Goal: Task Accomplishment & Management: Use online tool/utility

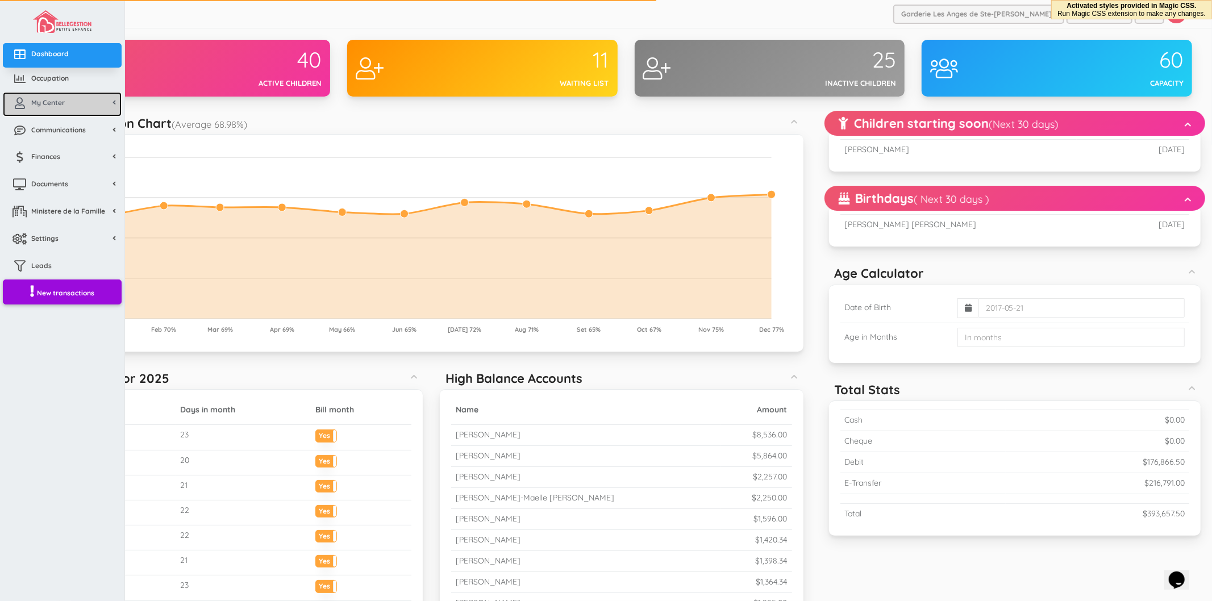
click at [52, 107] on link "My Center" at bounding box center [62, 104] width 119 height 24
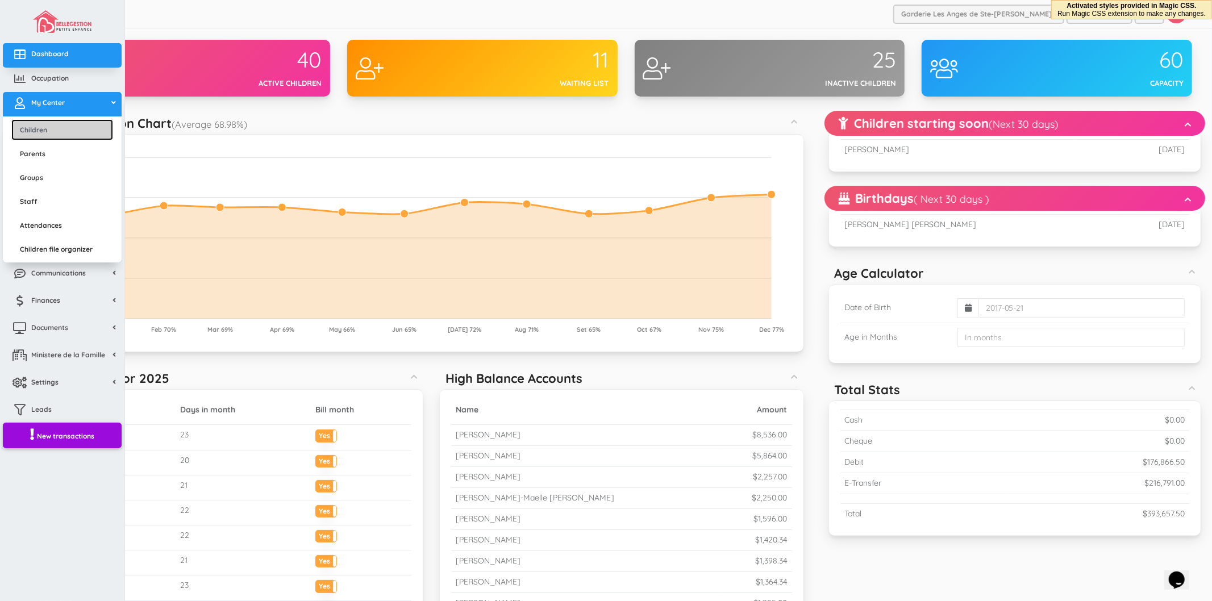
click at [55, 135] on link "Children" at bounding box center [62, 129] width 102 height 21
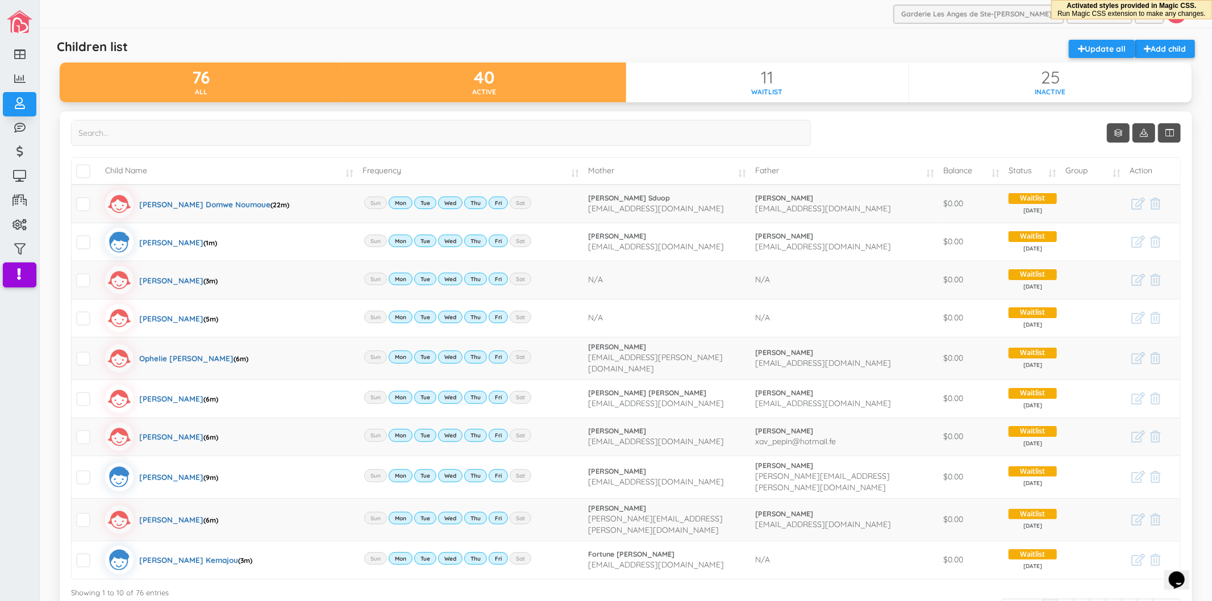
click at [464, 82] on div "40" at bounding box center [483, 77] width 283 height 19
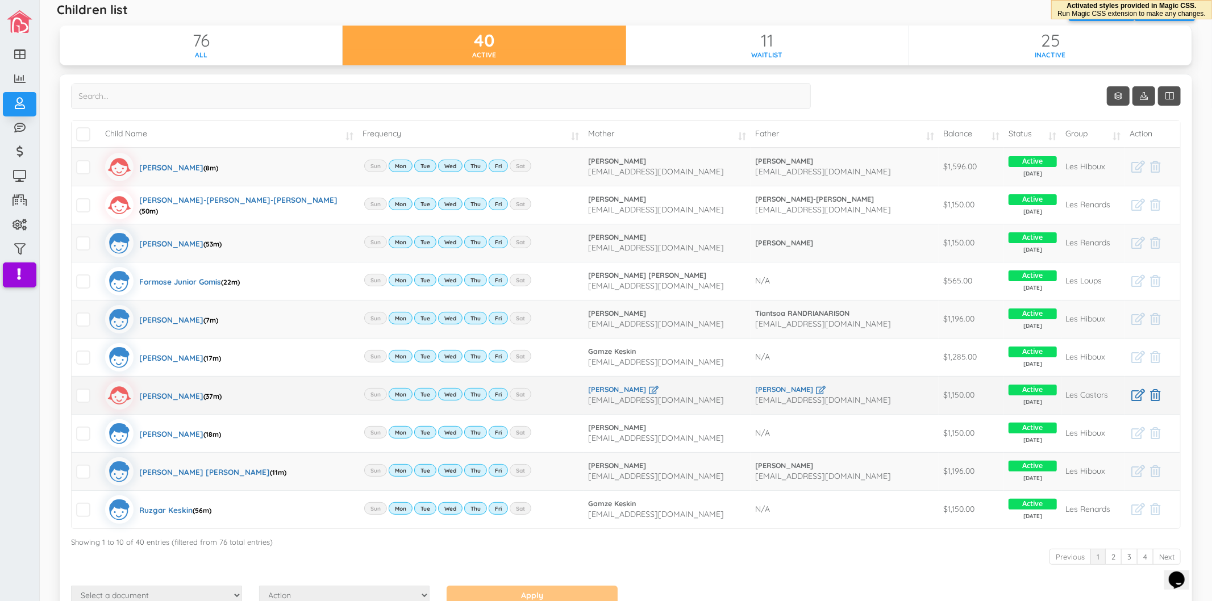
scroll to position [103, 0]
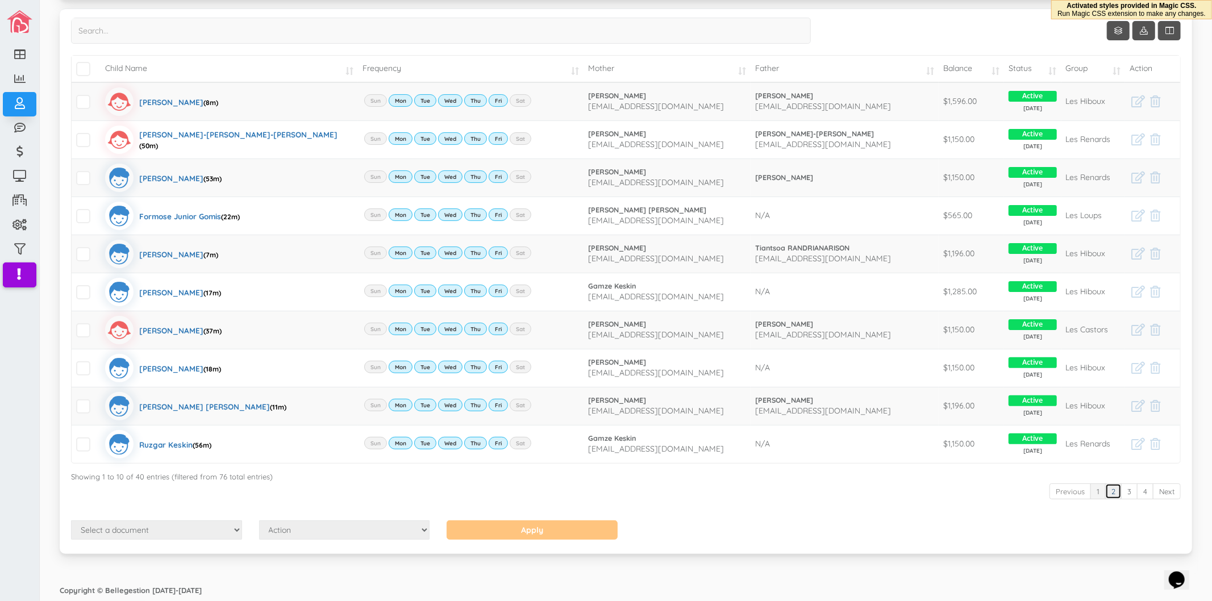
click at [1105, 495] on link "2" at bounding box center [1113, 491] width 16 height 16
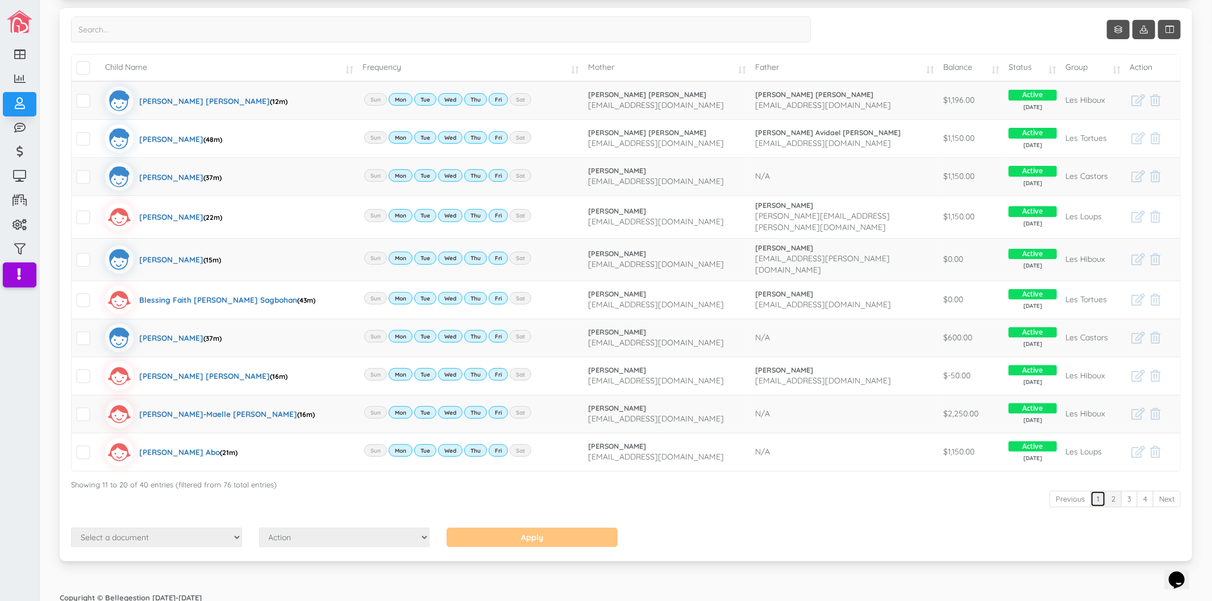
click at [1090, 495] on link "1" at bounding box center [1097, 499] width 15 height 16
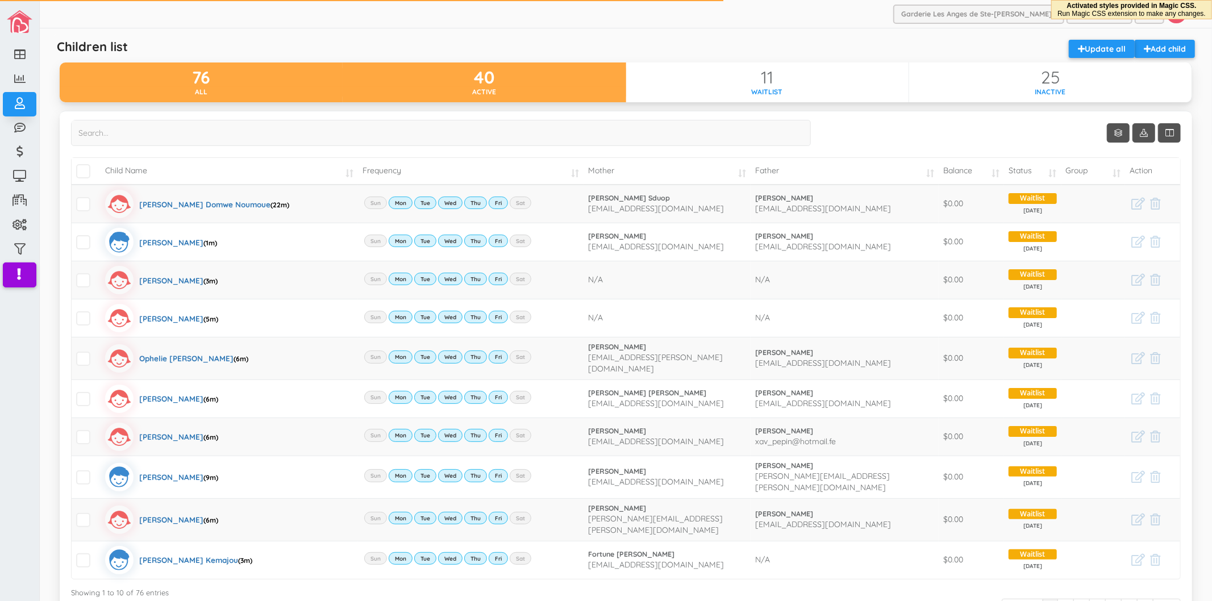
click at [490, 97] on div "40 Active" at bounding box center [483, 82] width 283 height 40
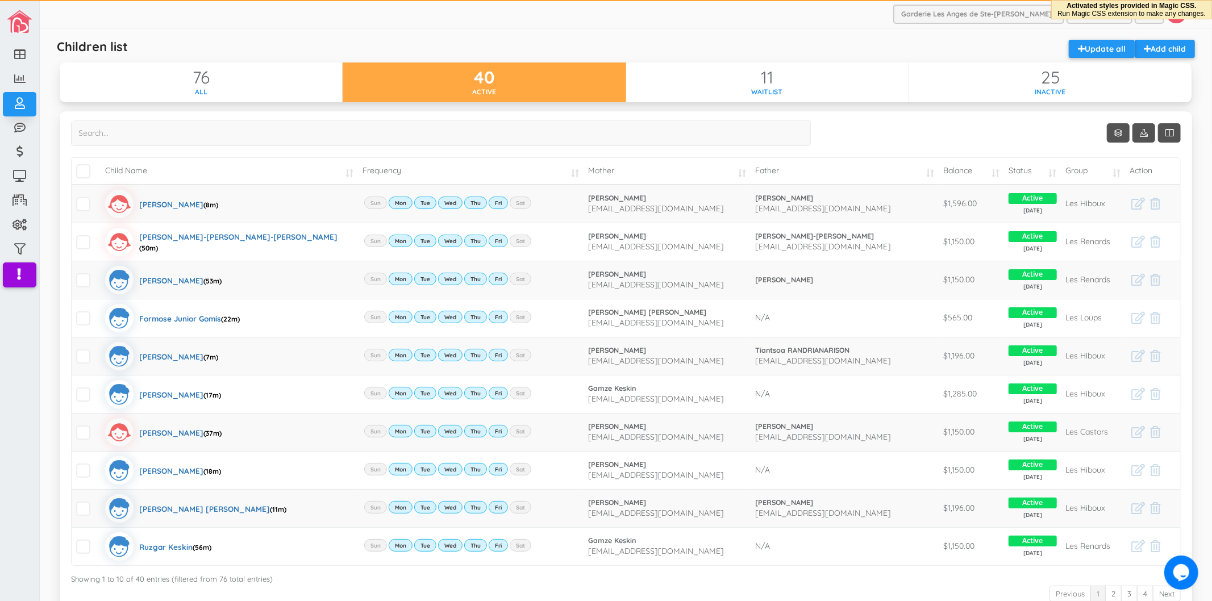
click at [938, 174] on td "Balance" at bounding box center [970, 171] width 65 height 27
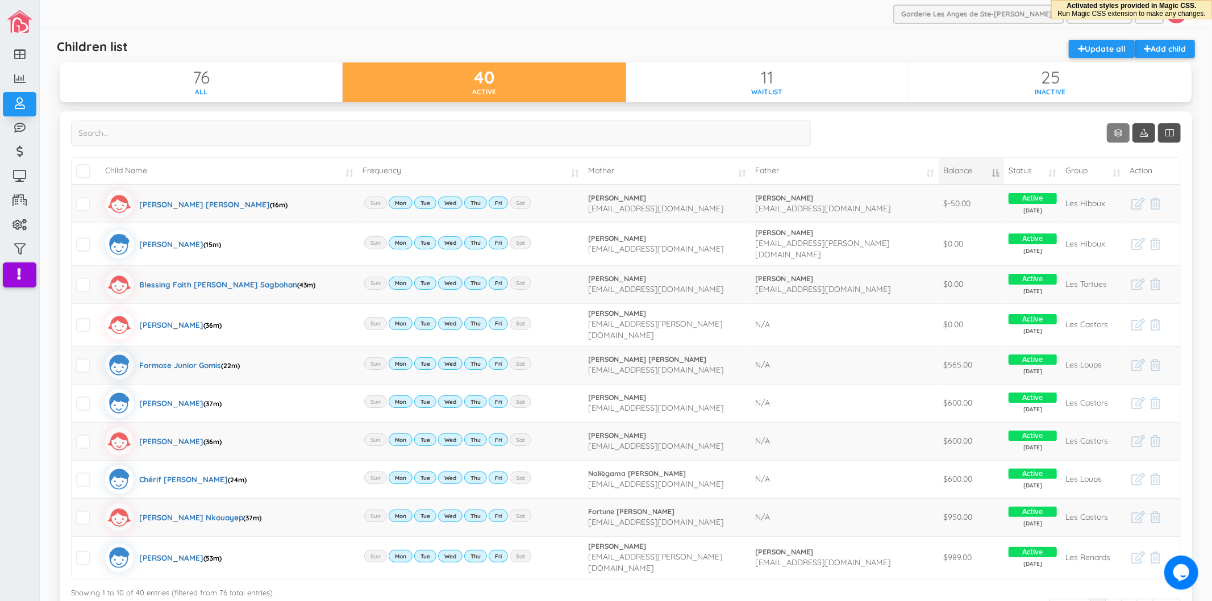
click at [1112, 137] on link "Show 10 rows" at bounding box center [1117, 132] width 23 height 19
click at [1105, 191] on link "50" at bounding box center [1126, 199] width 86 height 18
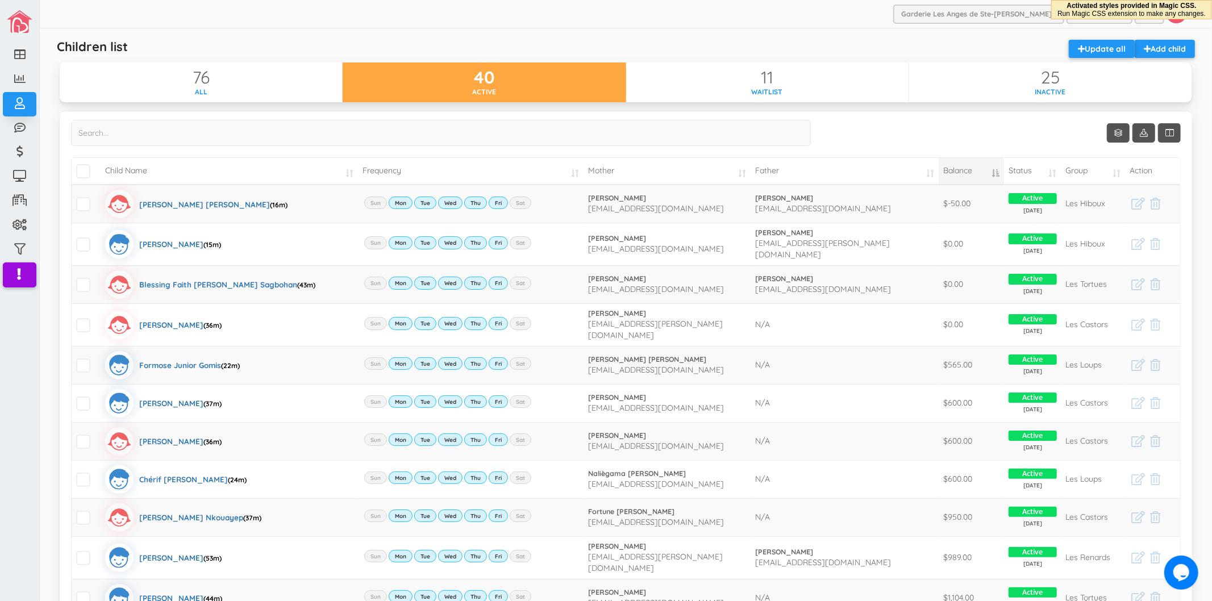
click at [962, 169] on td "Balance" at bounding box center [970, 171] width 65 height 27
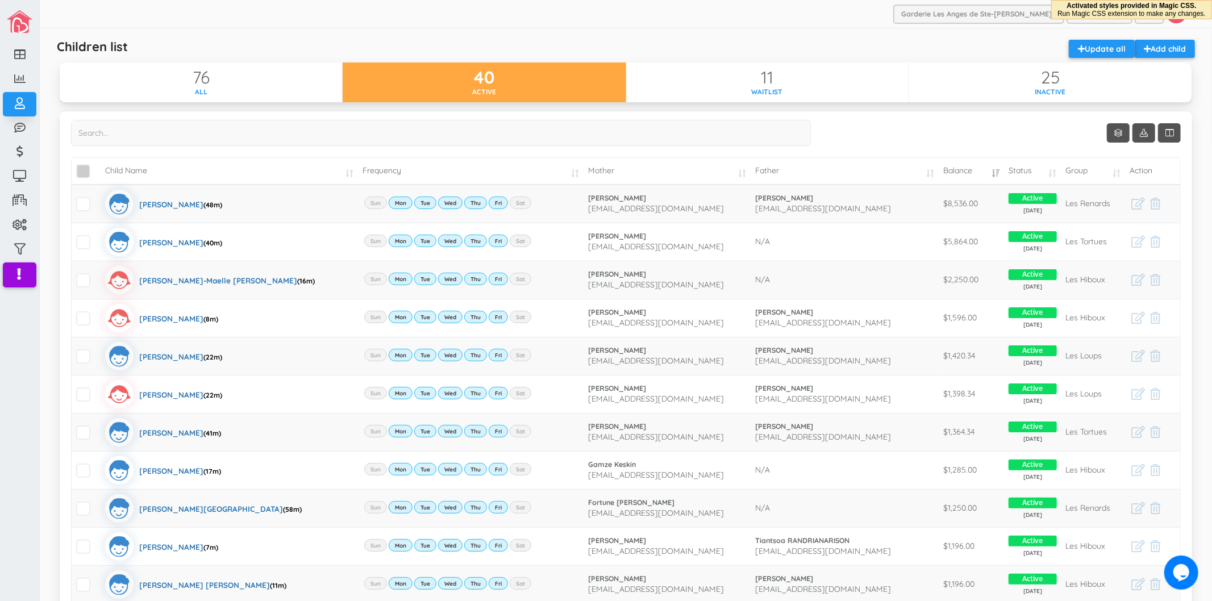
click at [80, 172] on span "\a\9\9\9\9\a\9\9\9\9 \a\9\9\9\9\a\9\9\9\9\a\9\9\9\9\a\9\9\9" at bounding box center [83, 171] width 14 height 14
click at [96, 166] on input "\a\9\9\9\9\a\9\9\9\9 \a\9\9\9\9\a\9\9\9\9\a\9\9\9\9\a\9\9\9" at bounding box center [96, 166] width 0 height 0
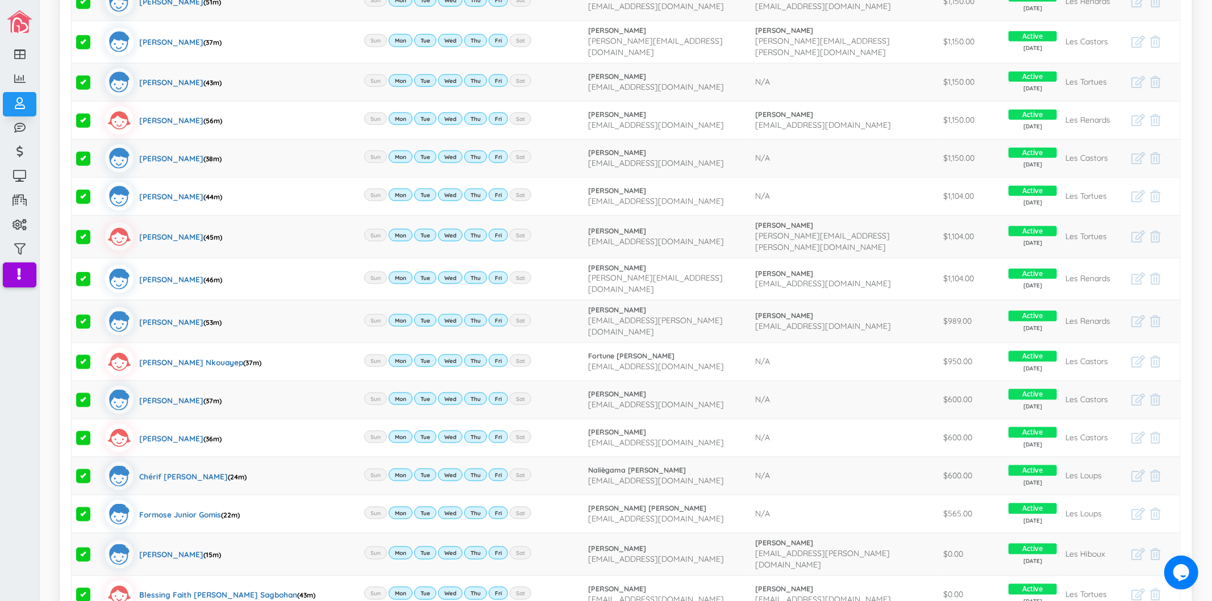
scroll to position [1246, 0]
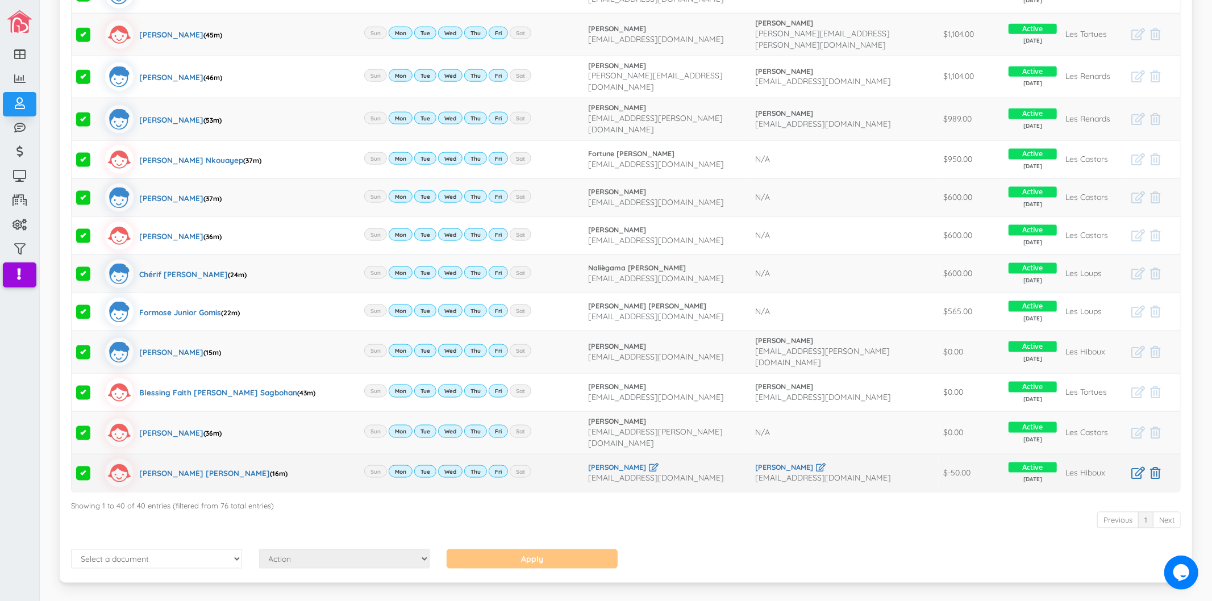
click at [81, 466] on span at bounding box center [83, 473] width 14 height 14
click at [96, 469] on input "checkbox" at bounding box center [96, 469] width 0 height 0
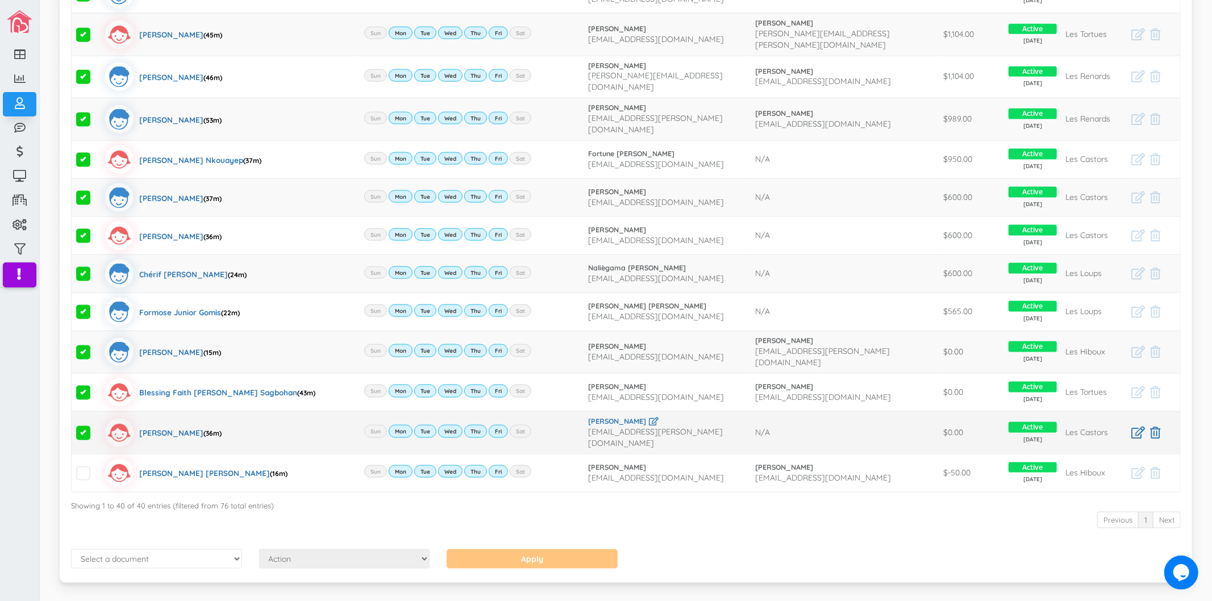
click at [85, 426] on span at bounding box center [83, 433] width 14 height 14
click at [96, 428] on input "checkbox" at bounding box center [96, 428] width 0 height 0
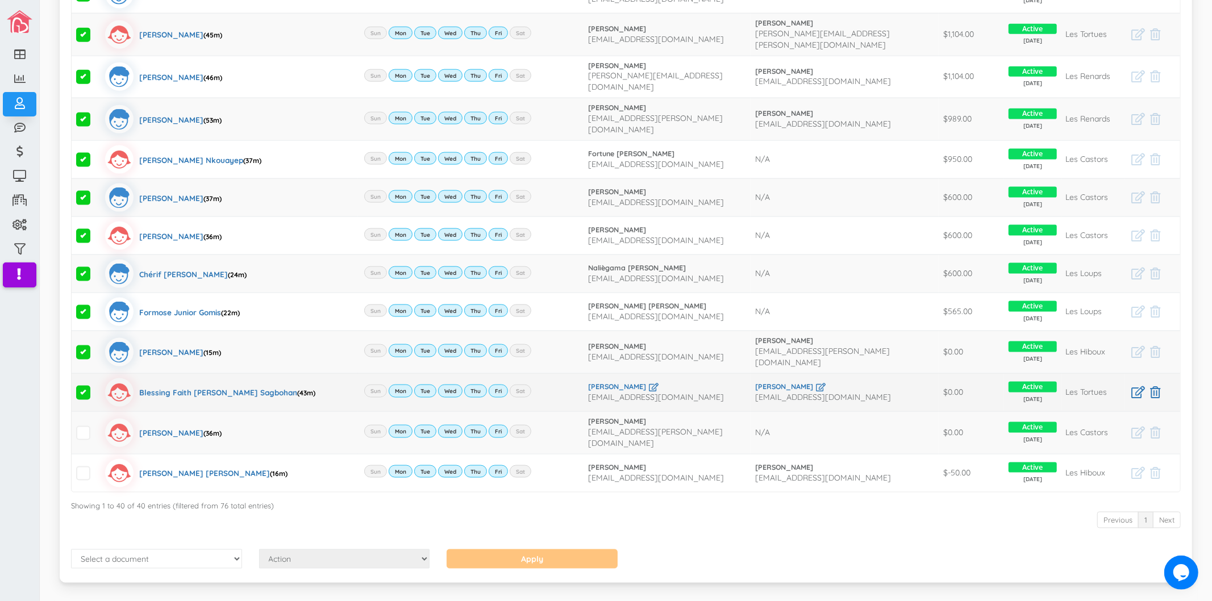
click at [84, 386] on span at bounding box center [83, 393] width 14 height 14
click at [96, 388] on input "checkbox" at bounding box center [96, 388] width 0 height 0
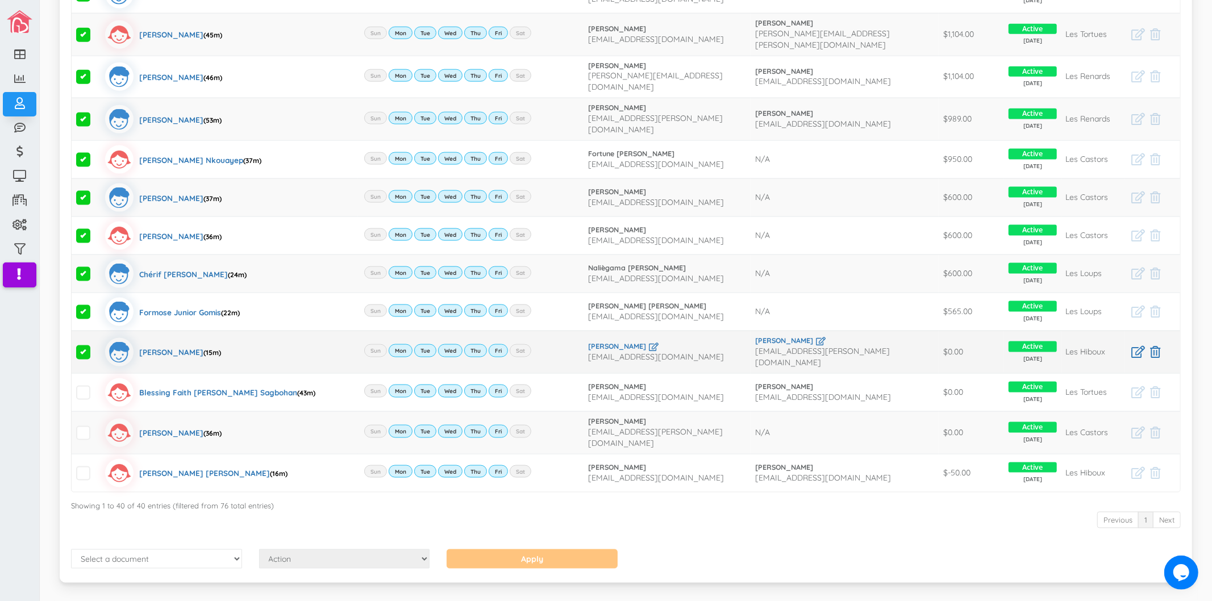
click at [83, 345] on span at bounding box center [83, 352] width 14 height 14
click at [96, 348] on input "checkbox" at bounding box center [96, 348] width 0 height 0
click at [162, 549] on select "Select a document Account Statement Pay Plan Dual Pay Plan" at bounding box center [156, 558] width 171 height 19
select select "1"
click at [71, 549] on select "Select a document Account Statement Pay Plan Dual Pay Plan" at bounding box center [156, 558] width 171 height 19
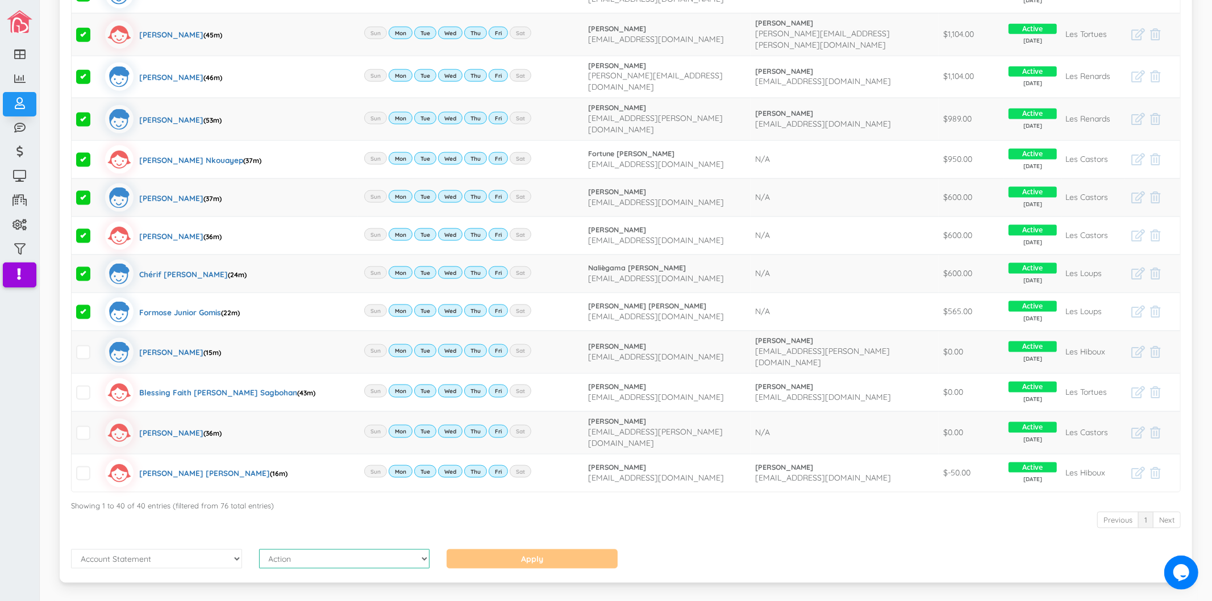
click at [316, 549] on select "Action Send Email View Download" at bounding box center [344, 558] width 171 height 19
select select "1"
click at [259, 549] on select "Action Send Email View Download" at bounding box center [344, 558] width 171 height 19
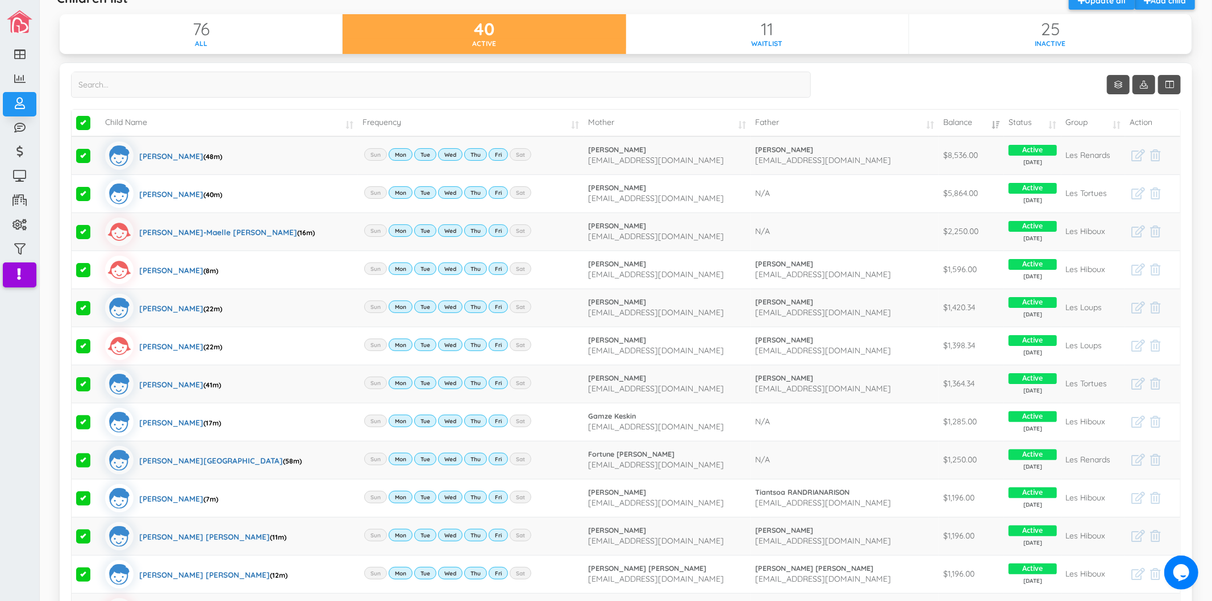
scroll to position [0, 0]
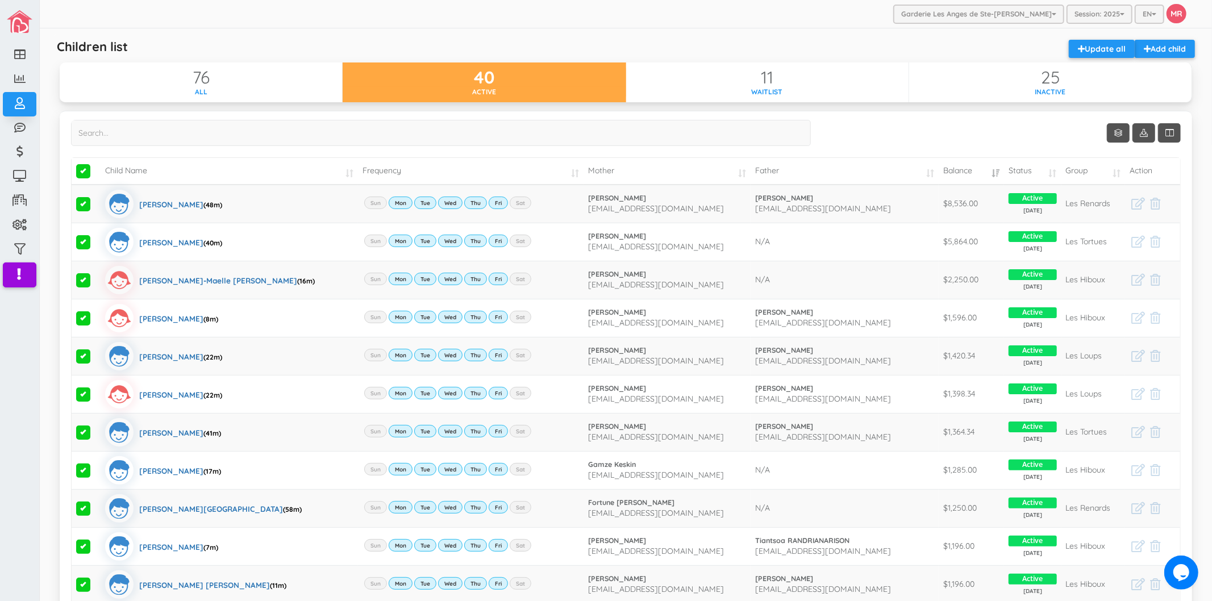
click at [368, 25] on div "Garderie Les Anges de Ste-Therese Garderie Les Anges de Ste-Therese Garderie Le…" at bounding box center [626, 14] width 1172 height 28
click at [85, 278] on span at bounding box center [83, 280] width 14 height 14
click at [96, 275] on input "checkbox" at bounding box center [96, 275] width 0 height 0
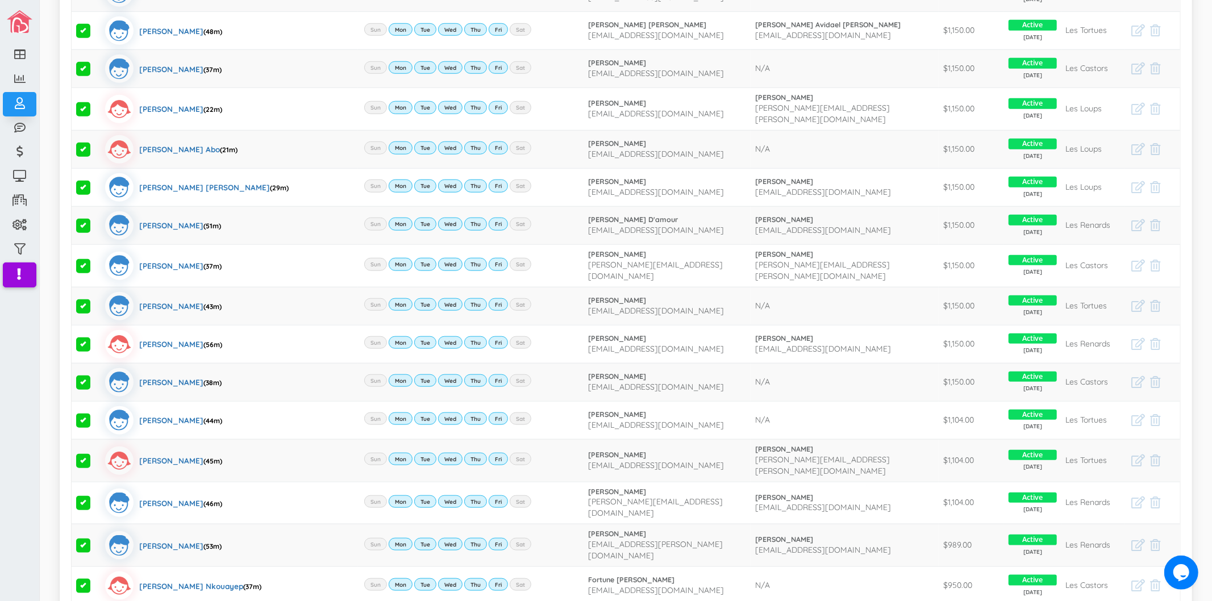
scroll to position [1246, 0]
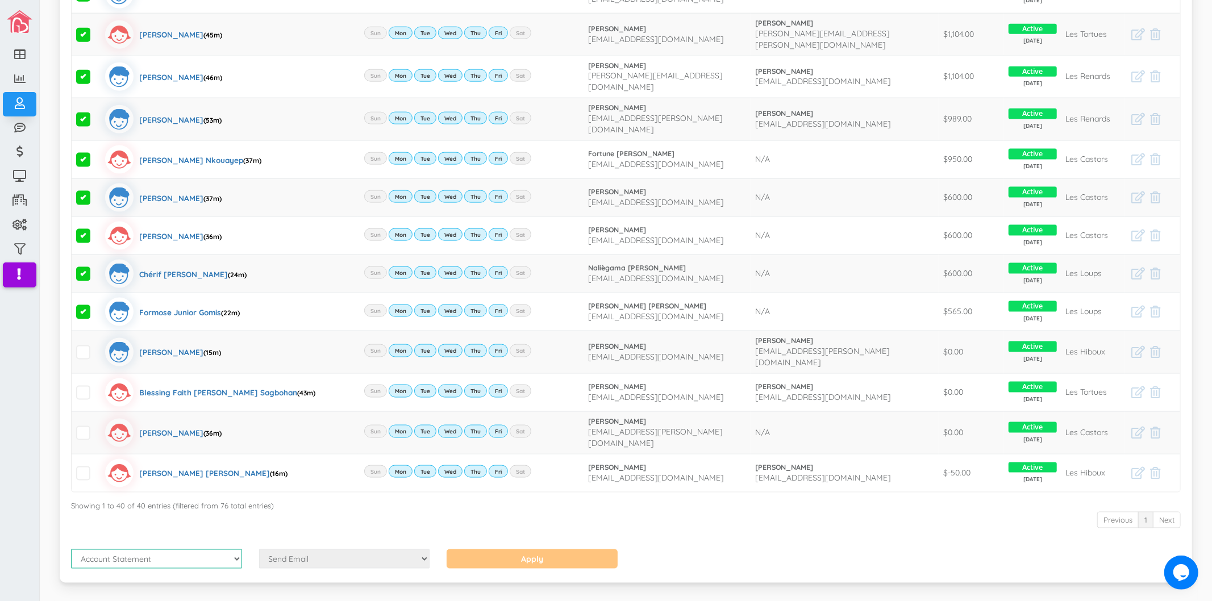
click at [213, 549] on select "Select a document Account Statement Pay Plan Dual Pay Plan" at bounding box center [156, 558] width 171 height 19
select select "1"
click at [307, 549] on select "Action Send Email View Download" at bounding box center [344, 558] width 171 height 19
click at [304, 549] on select "Action Send Email View Download" at bounding box center [344, 558] width 171 height 19
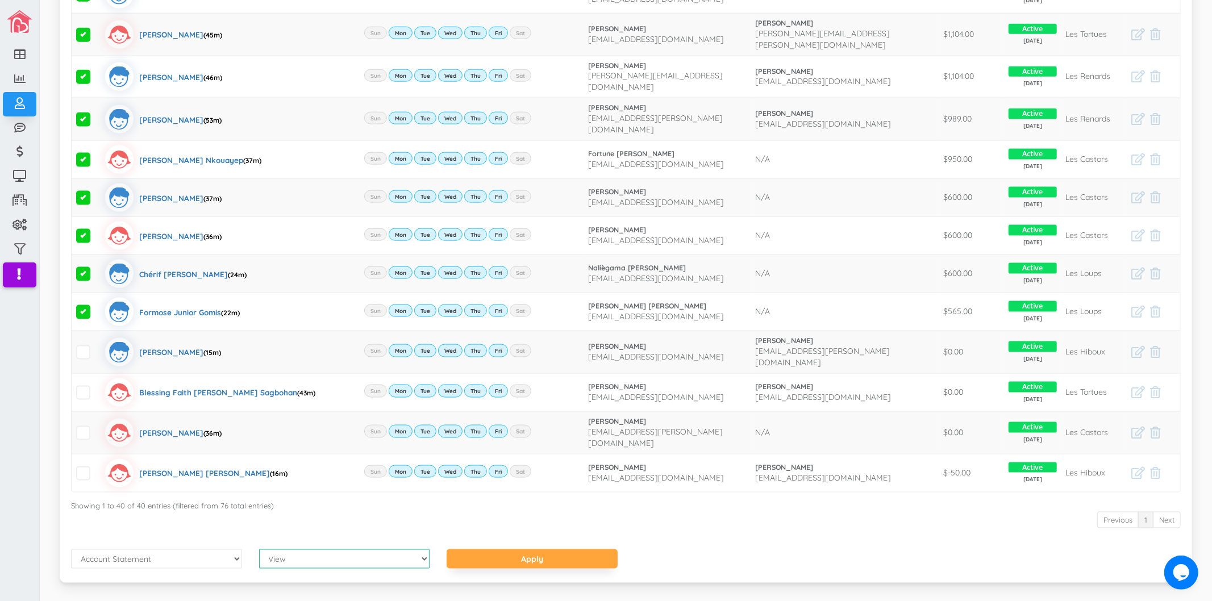
select select "1"
click at [536, 549] on input "Apply" at bounding box center [531, 558] width 171 height 19
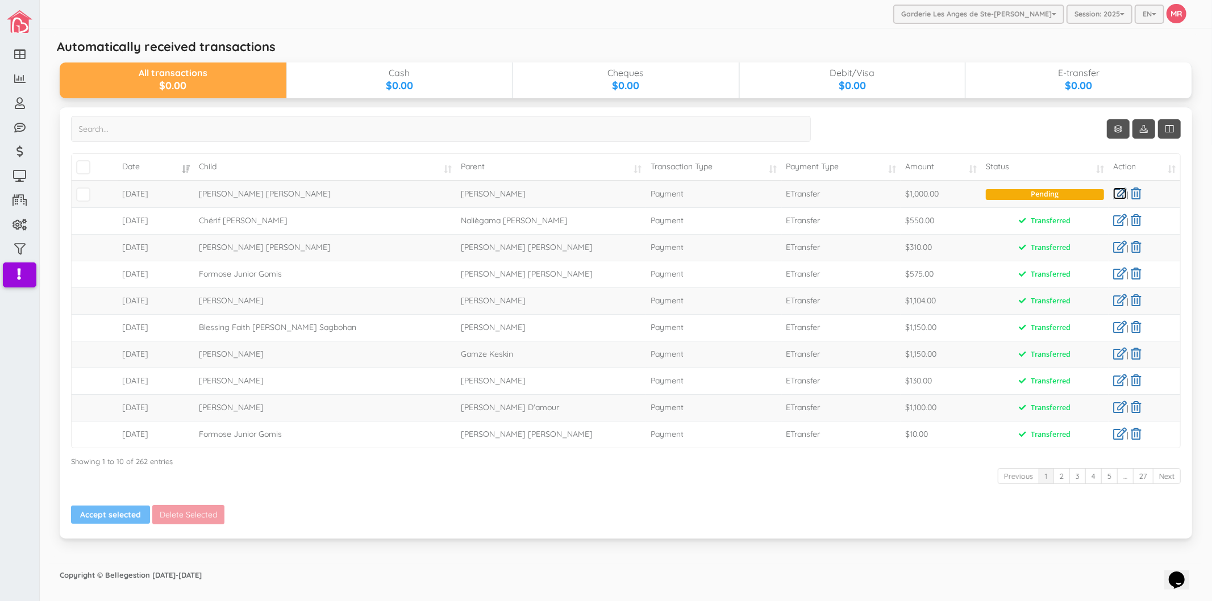
click at [1117, 189] on link at bounding box center [1120, 193] width 14 height 12
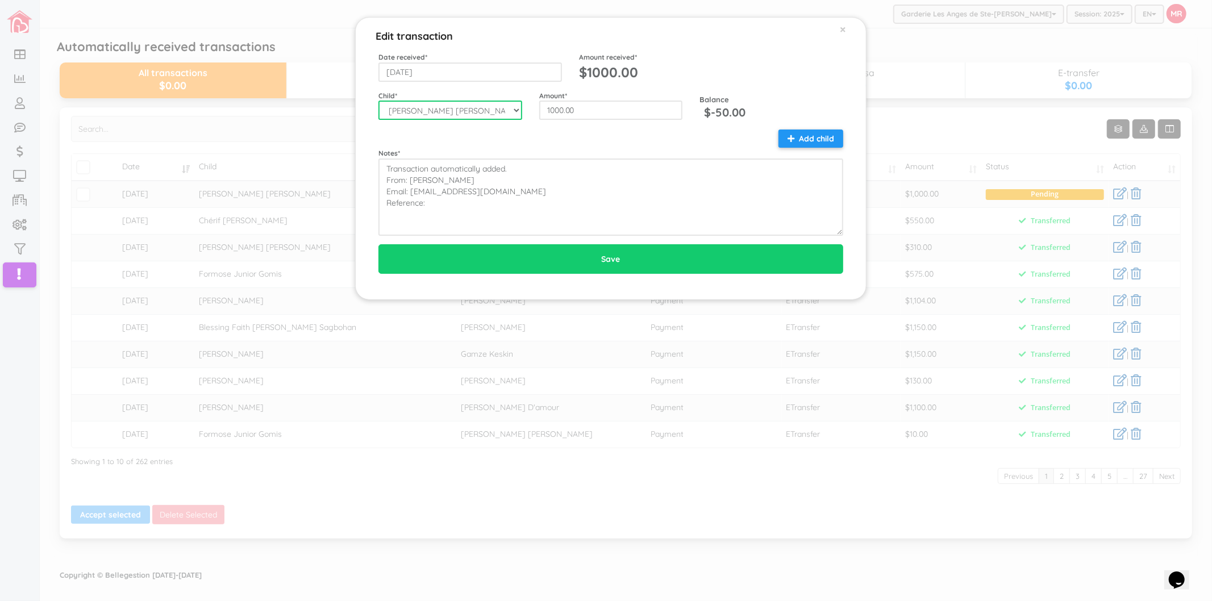
click at [458, 116] on select "--Select-- Aaliyah-Rose Fievre-Rene Alaz Keskin Alianna-Jo Quintal Alice Pellet…" at bounding box center [450, 110] width 144 height 19
select select "1726"
click at [378, 101] on select "--Select-- Aaliyah-Rose Fievre-Rene Alaz Keskin Alianna-Jo Quintal Alice Pellet…" at bounding box center [450, 110] width 144 height 19
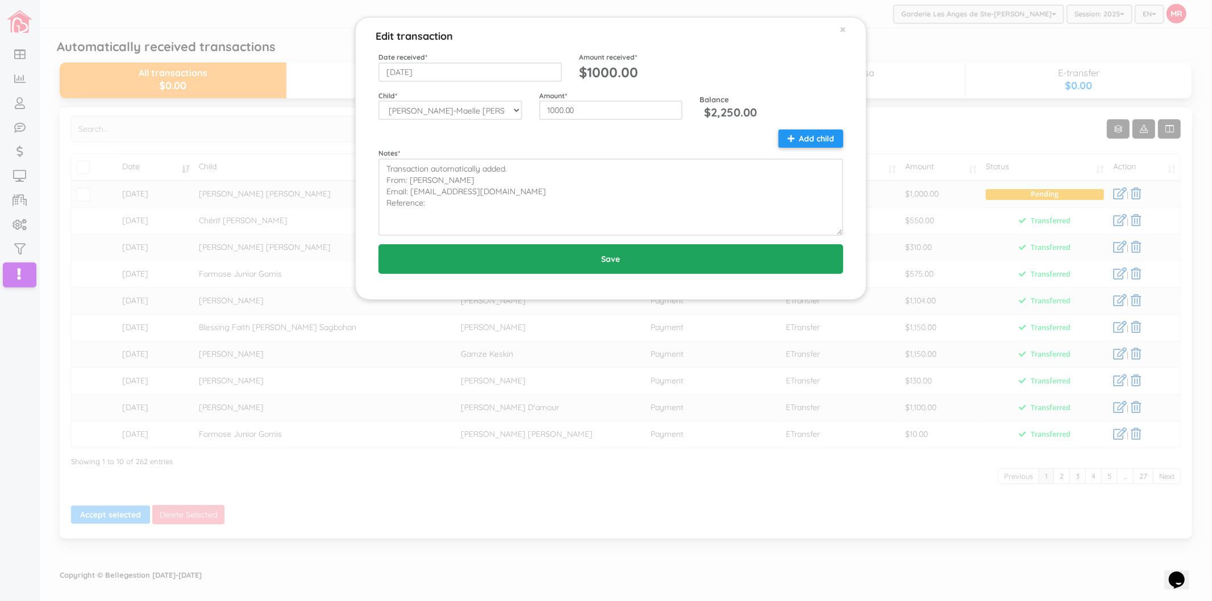
click at [455, 265] on input "Save" at bounding box center [610, 259] width 465 height 30
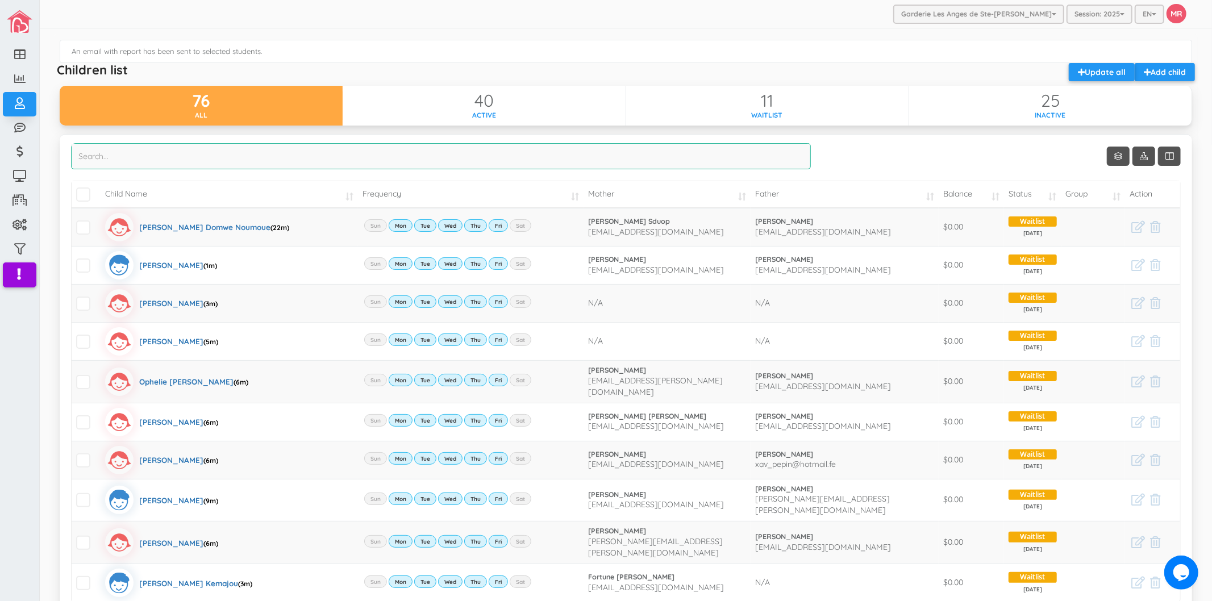
click at [305, 159] on input "search" at bounding box center [441, 156] width 740 height 26
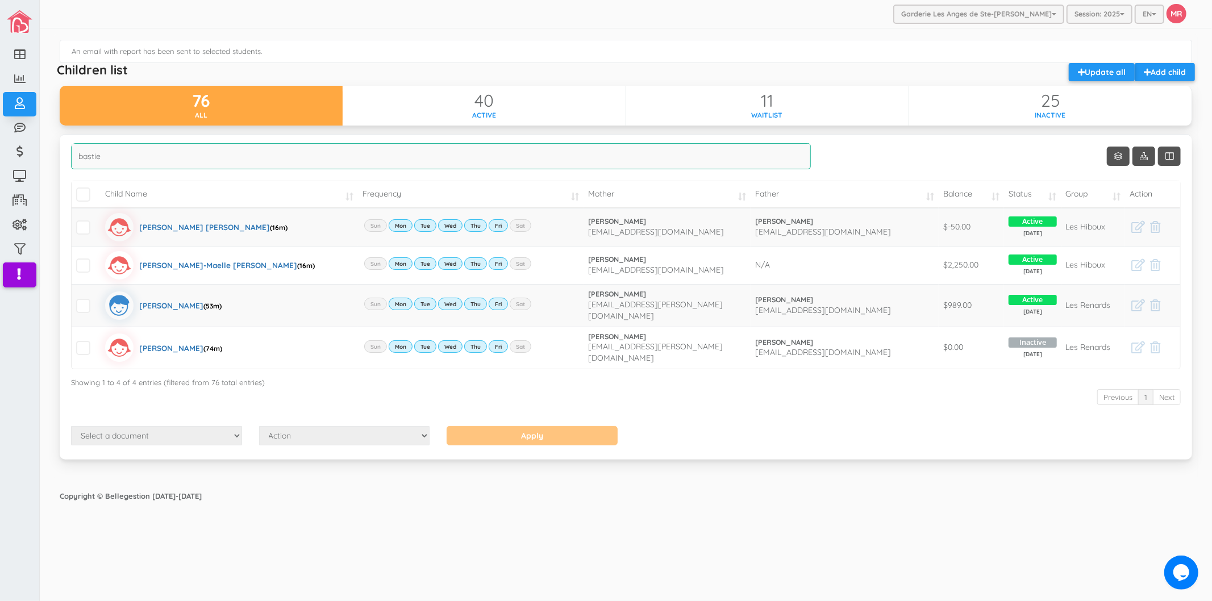
type input "[PERSON_NAME]"
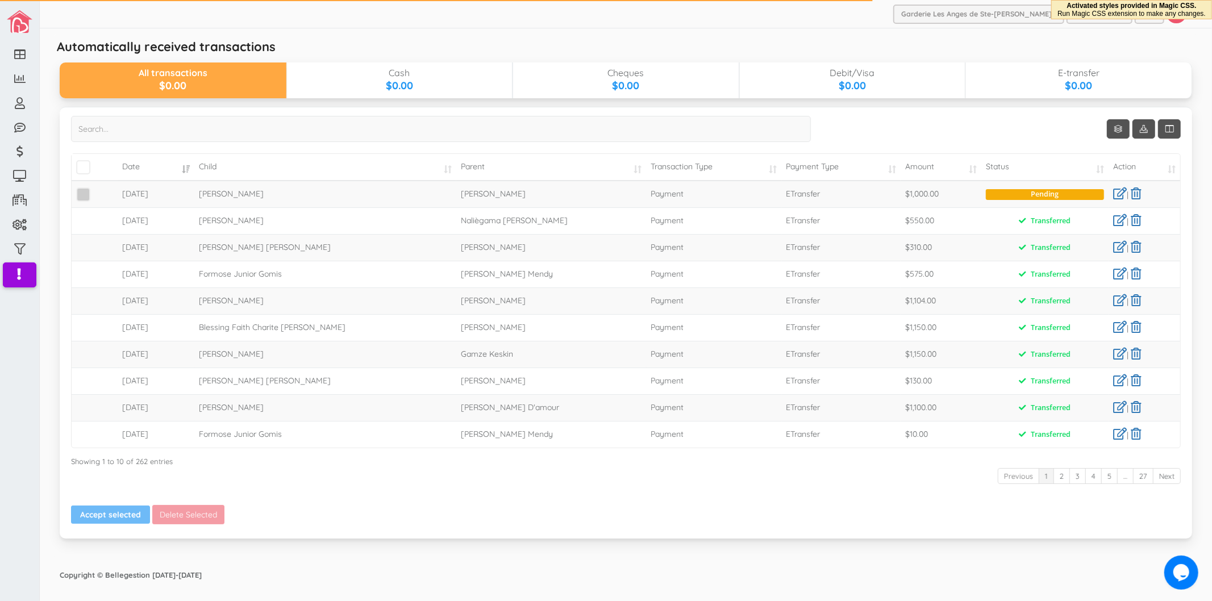
click at [84, 191] on span at bounding box center [83, 194] width 14 height 14
click at [96, 190] on input "checkbox" at bounding box center [96, 190] width 0 height 0
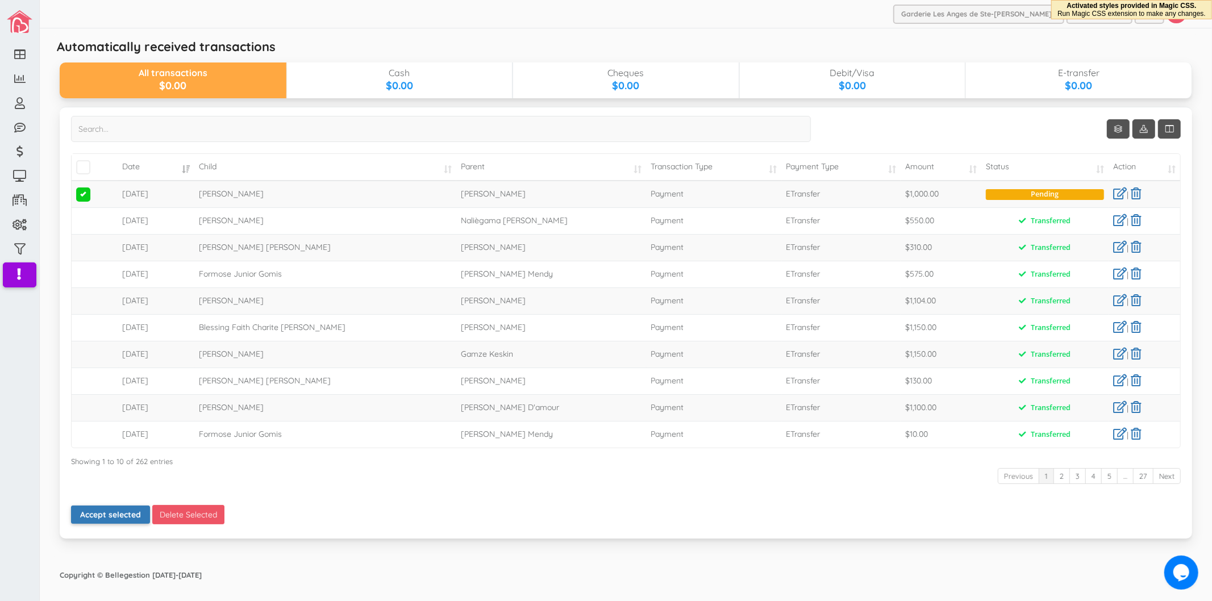
click at [127, 519] on button "Accept selected" at bounding box center [110, 515] width 79 height 18
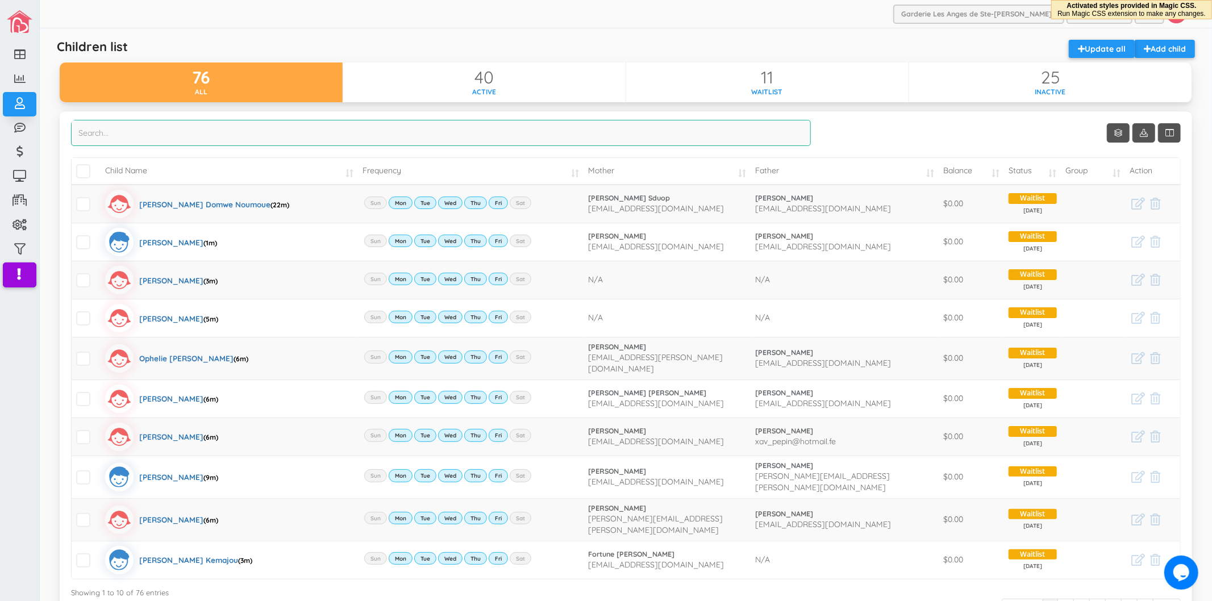
click at [316, 131] on input "search" at bounding box center [441, 133] width 740 height 26
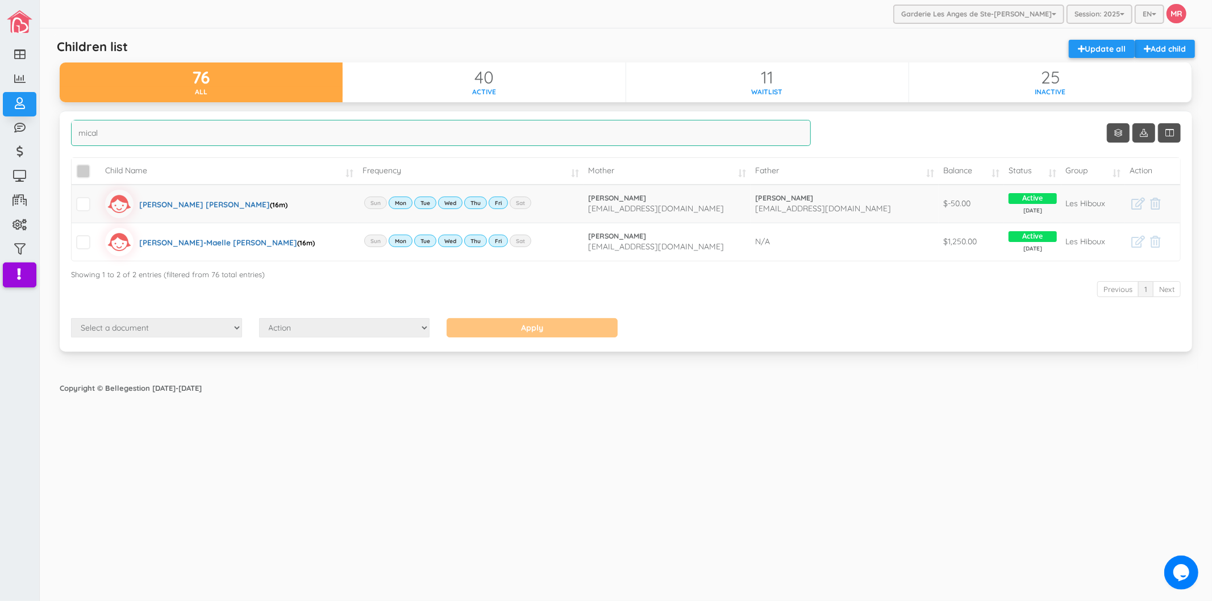
type input "mical"
click at [83, 174] on span "\a\9\9\9\9\a\9\9\9\9 \a\9\9\9\9\a\9\9\9\9\a\9\9\9\9\a\9\9\9" at bounding box center [83, 171] width 14 height 14
click at [96, 166] on input "\a\9\9\9\9\a\9\9\9\9 \a\9\9\9\9\a\9\9\9\9\a\9\9\9\9\a\9\9\9" at bounding box center [96, 166] width 0 height 0
click at [152, 325] on select "Select a document Account Statement Pay Plan Dual Pay Plan" at bounding box center [156, 327] width 171 height 19
select select "1"
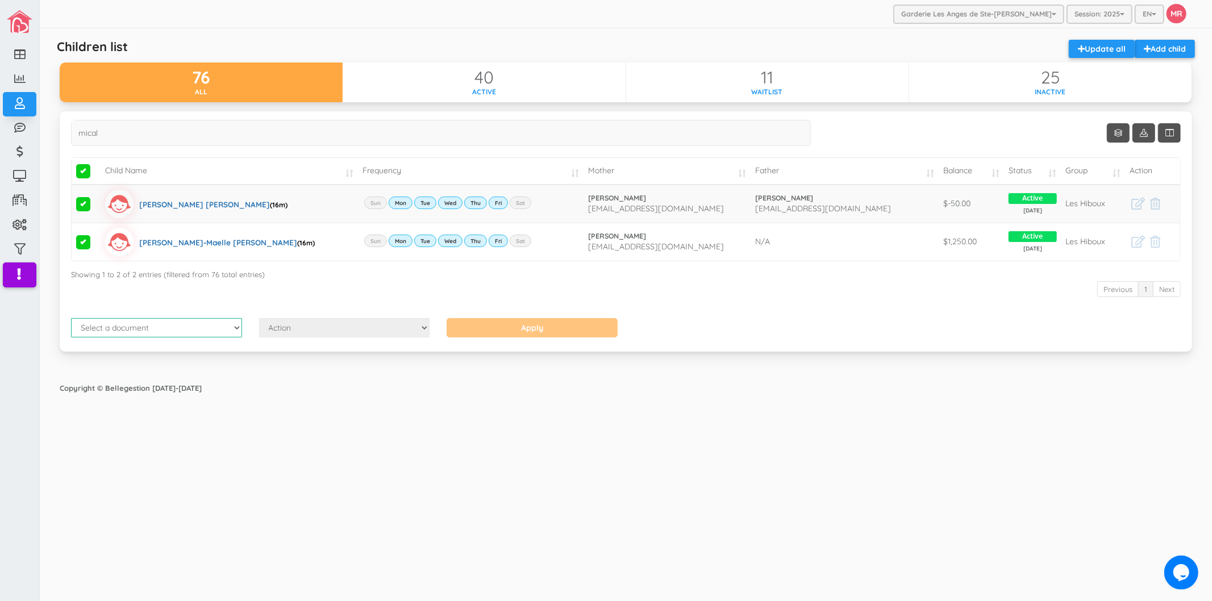
click at [71, 319] on select "Select a document Account Statement Pay Plan Dual Pay Plan" at bounding box center [156, 327] width 171 height 19
click at [347, 336] on select "Action Send Email View Download" at bounding box center [344, 327] width 171 height 19
select select "1"
click at [259, 319] on select "Action Send Email View Download" at bounding box center [344, 327] width 171 height 19
click at [511, 328] on input "Apply" at bounding box center [531, 327] width 171 height 19
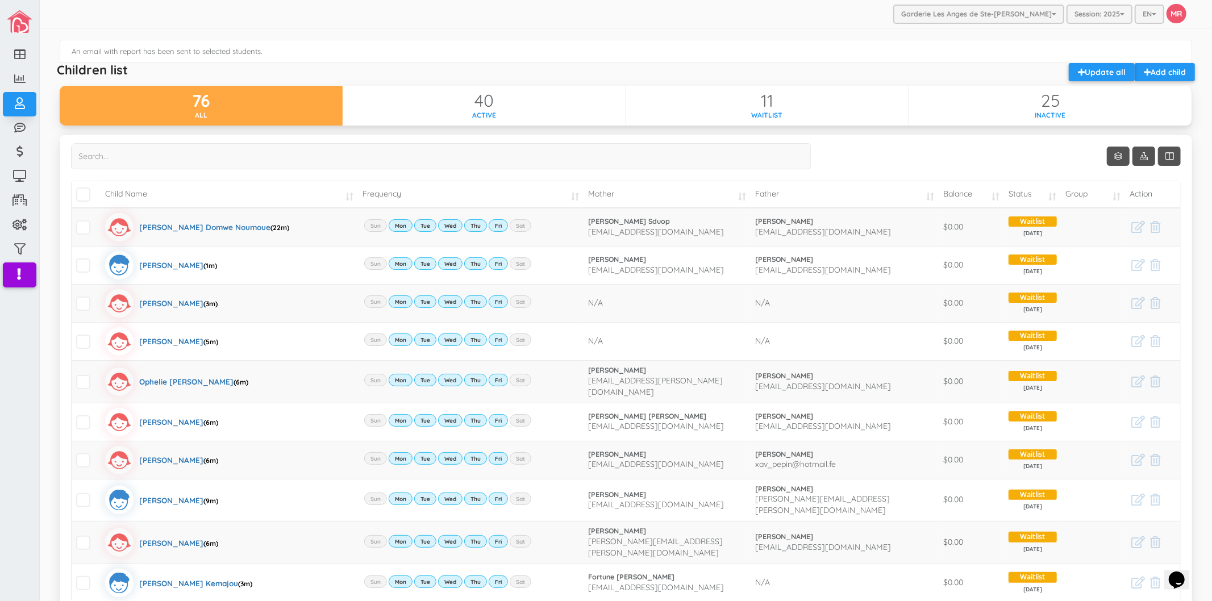
click at [578, 39] on div "An email with report has been sent to selected students. Children list Add chil…" at bounding box center [625, 373] width 1143 height 678
